Goal: Task Accomplishment & Management: Manage account settings

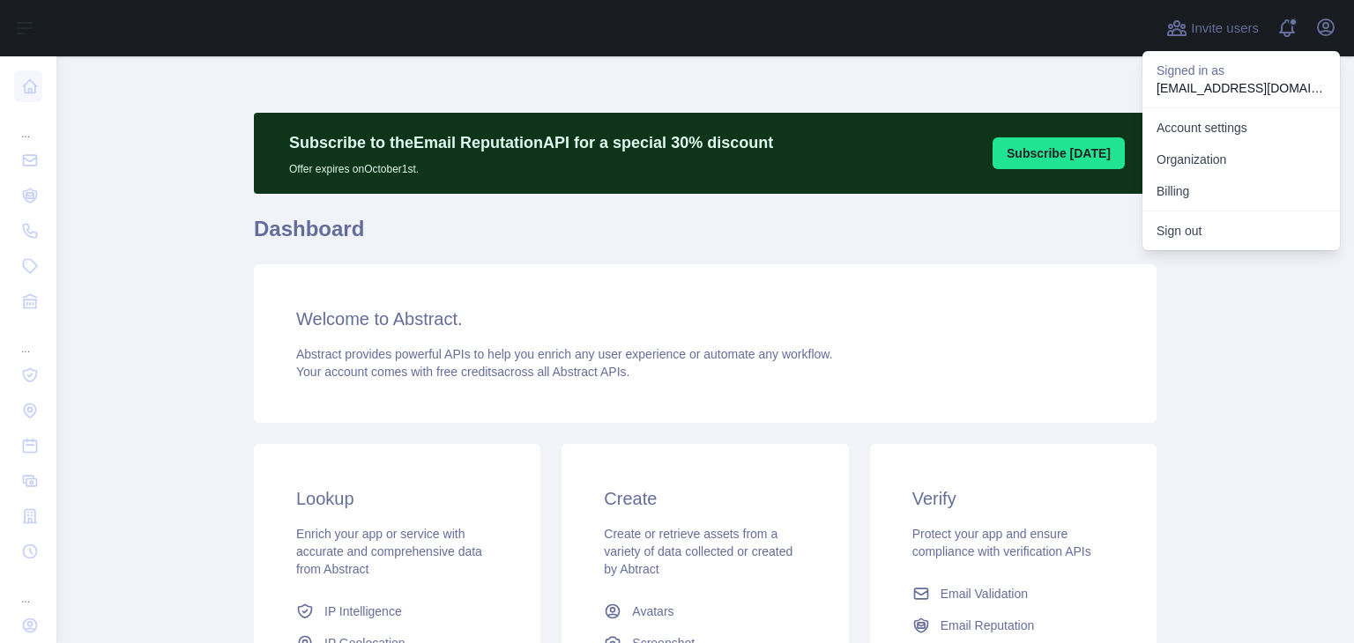
drag, startPoint x: 1234, startPoint y: 352, endPoint x: 1229, endPoint y: 339, distance: 13.1
click at [1235, 352] on main "Subscribe to the Email Reputation API for a special 30 % discount Offer expires…" at bounding box center [704, 349] width 1297 height 587
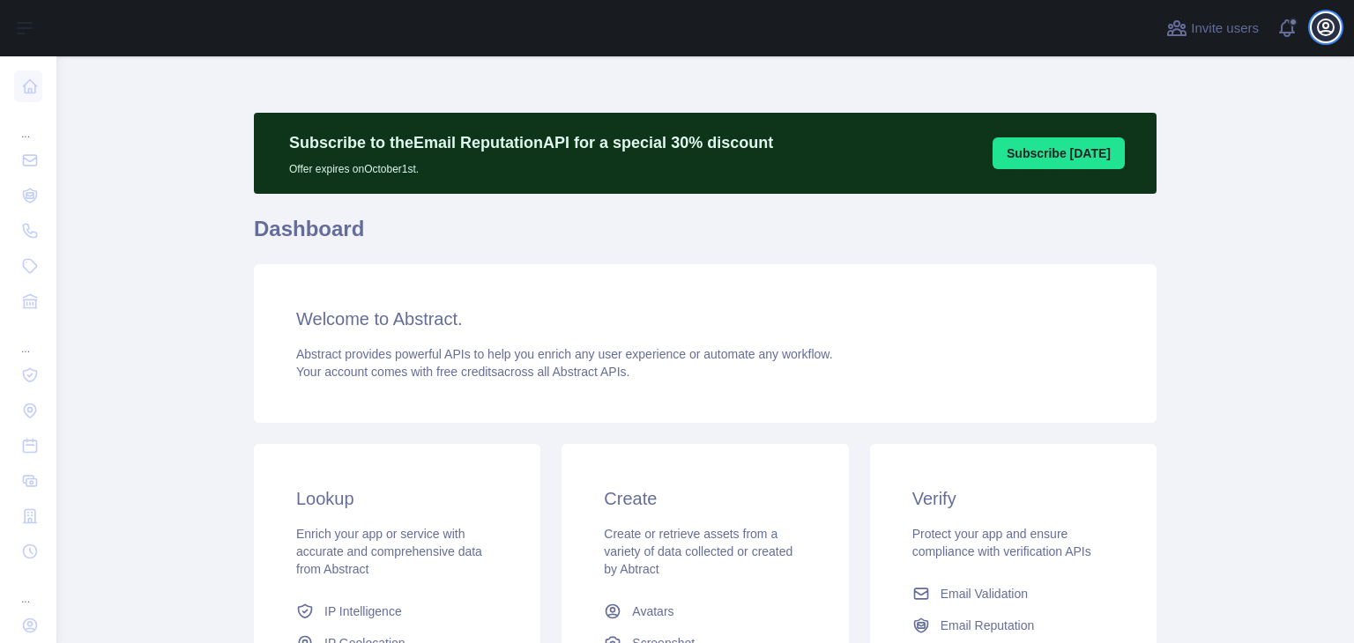
click at [1322, 24] on icon "button" at bounding box center [1325, 27] width 21 height 21
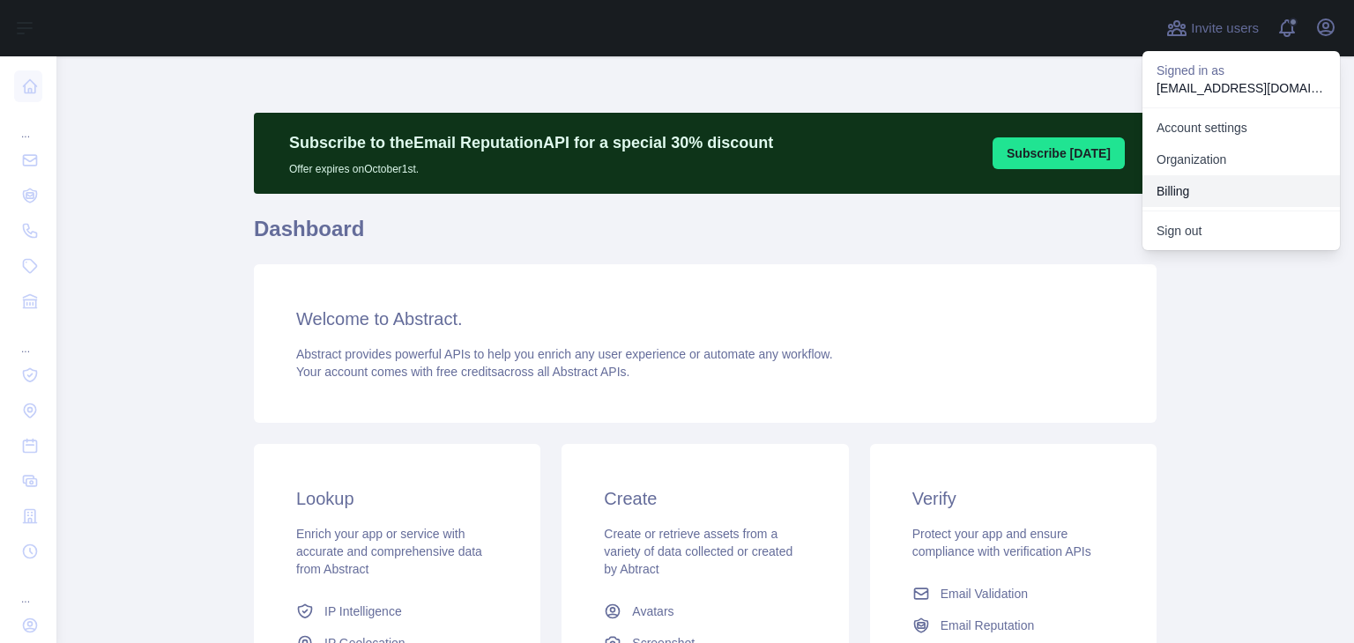
click at [1213, 194] on button "Billing" at bounding box center [1240, 191] width 197 height 32
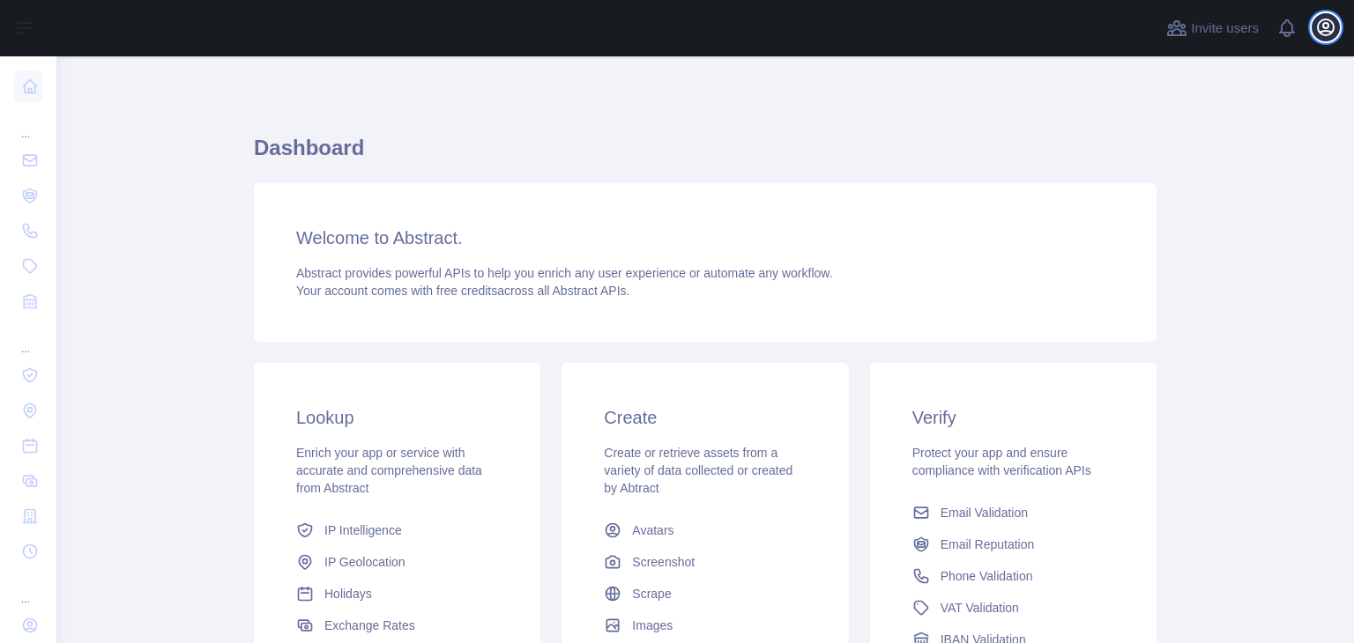
click at [1317, 22] on icon "button" at bounding box center [1325, 27] width 21 height 21
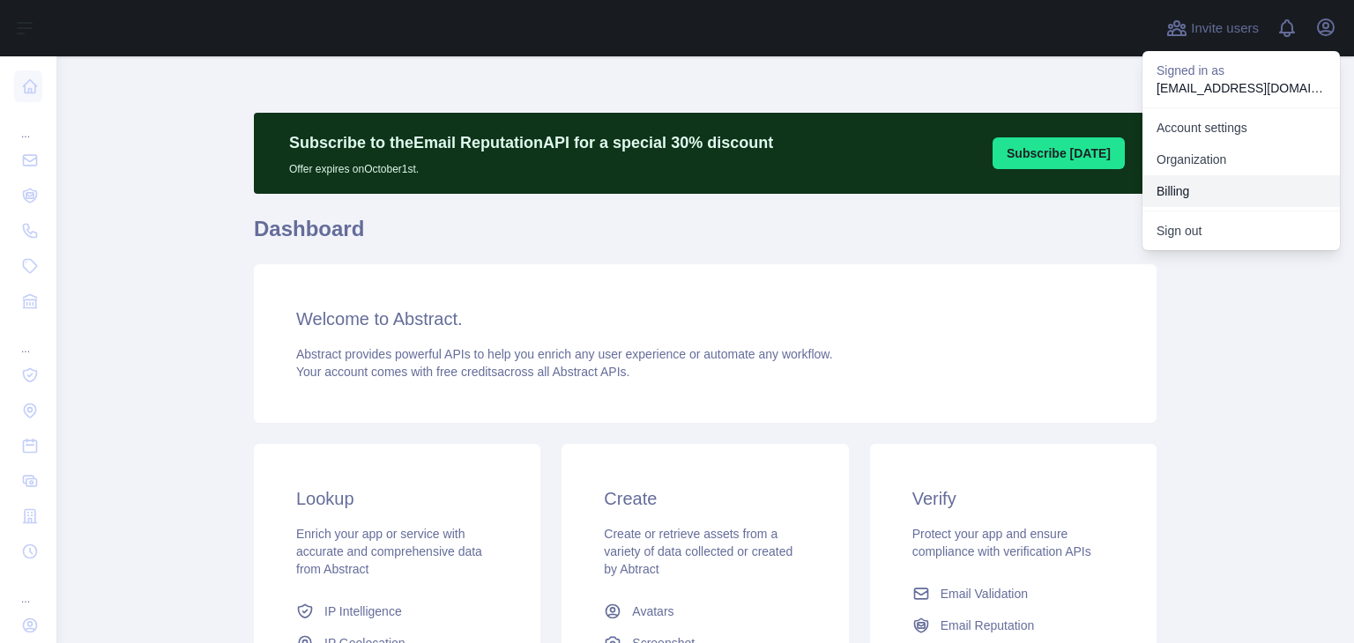
click at [1220, 194] on button "Billing" at bounding box center [1240, 191] width 197 height 32
